Goal: Download file/media

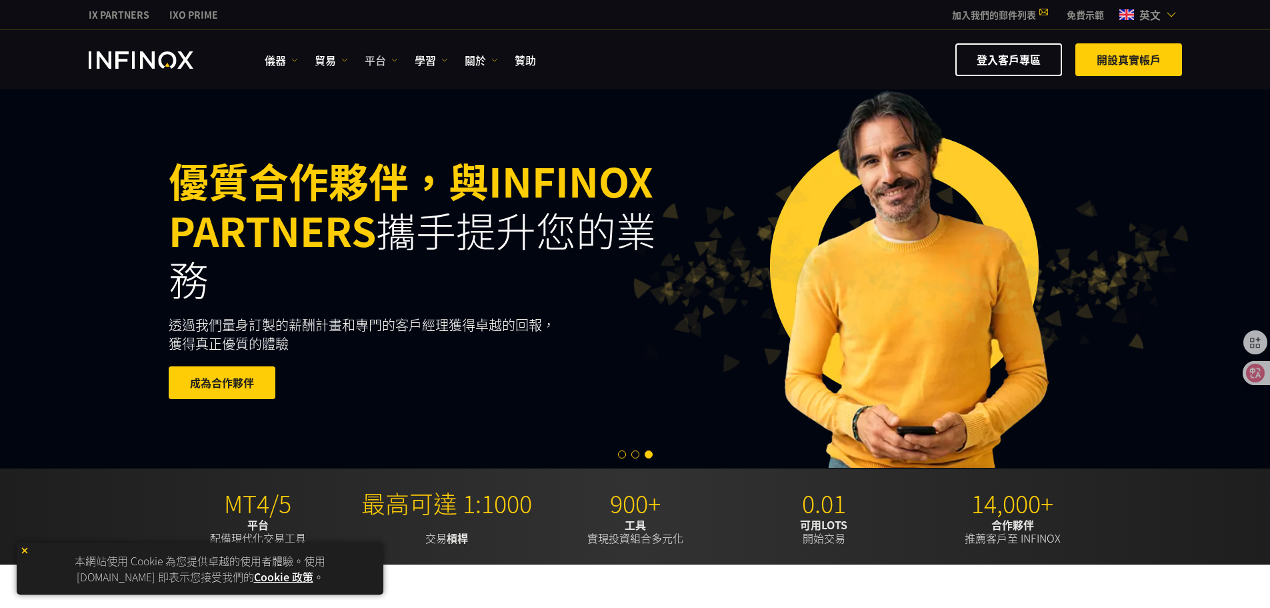
click at [380, 62] on font "平台" at bounding box center [375, 60] width 21 height 16
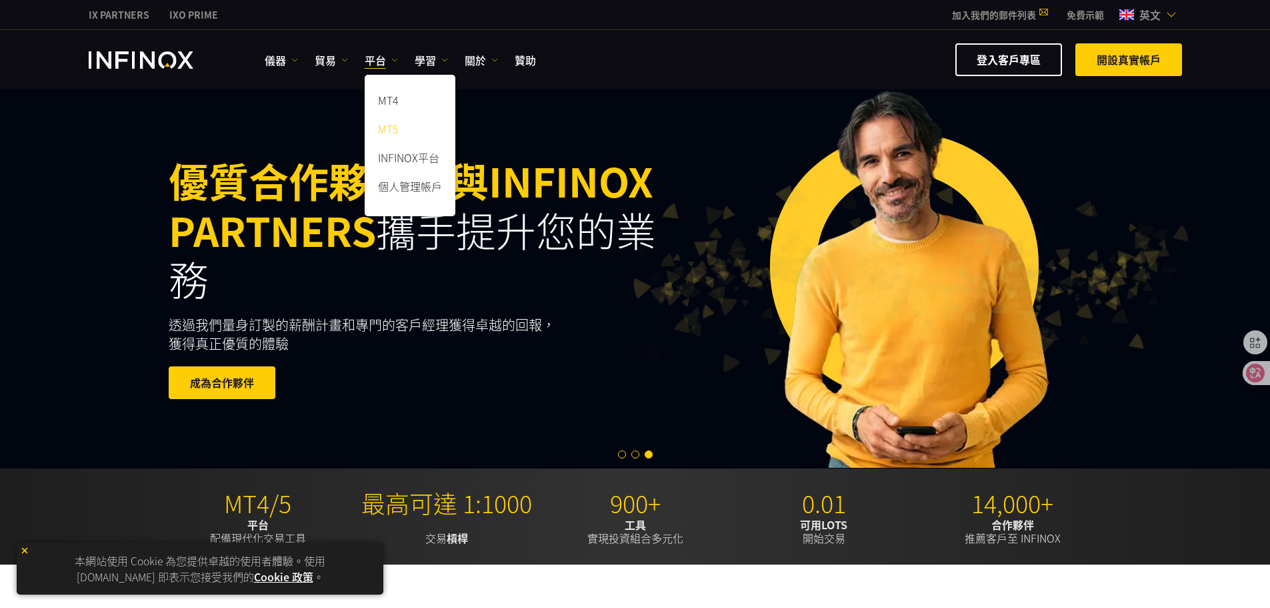
click at [391, 130] on font "MT5" at bounding box center [388, 129] width 21 height 16
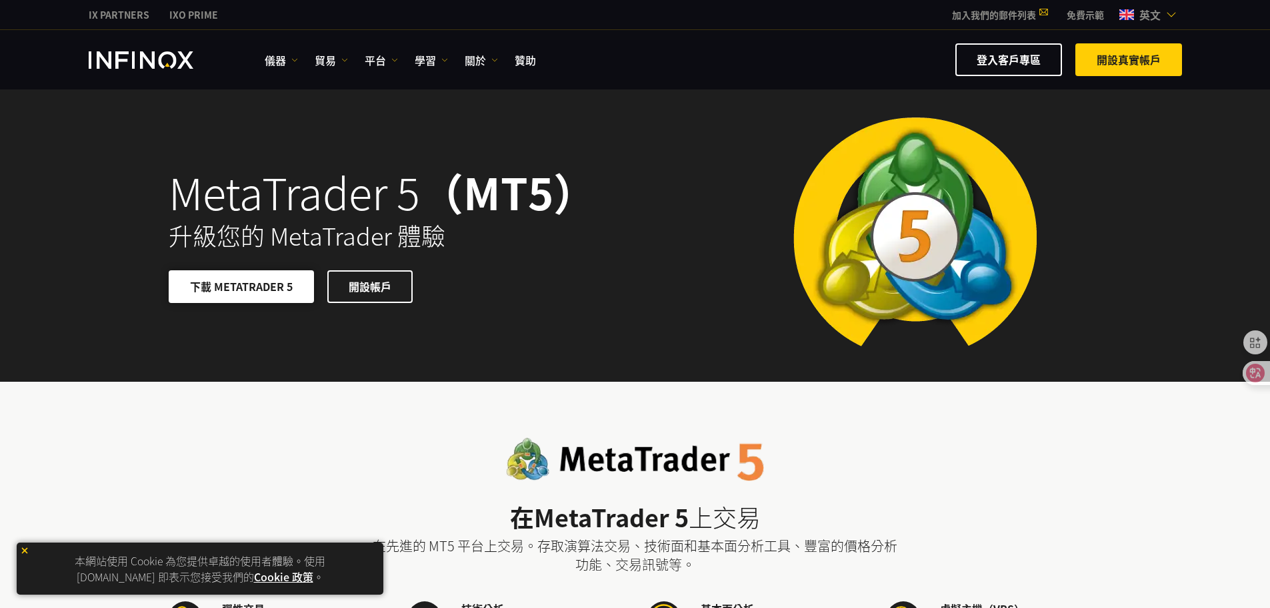
click at [241, 286] on span at bounding box center [241, 286] width 0 height 0
